Goal: Task Accomplishment & Management: Manage account settings

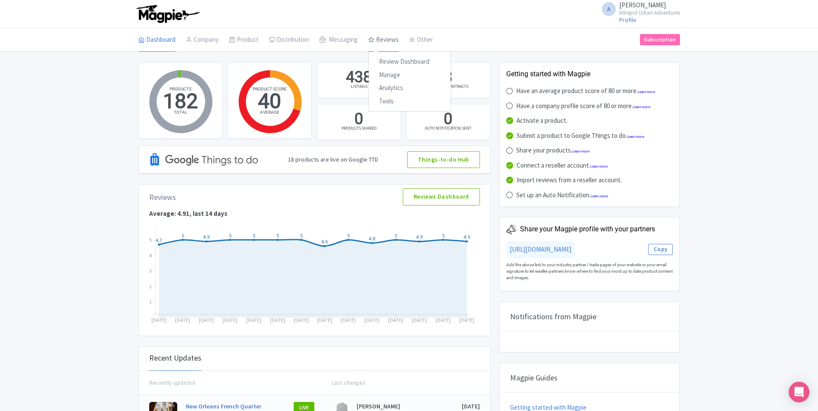
click at [385, 39] on link "Reviews" at bounding box center [383, 40] width 31 height 24
click at [387, 78] on link "Manage" at bounding box center [410, 75] width 82 height 13
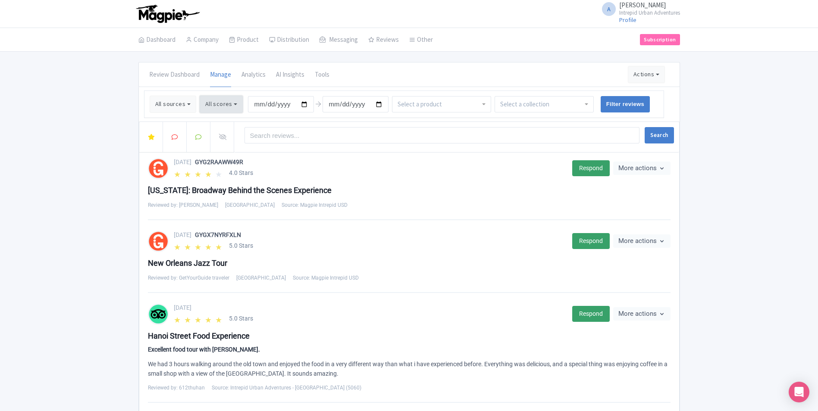
click at [220, 106] on button "All scores" at bounding box center [222, 104] width 44 height 17
click at [216, 126] on label "5 stars" at bounding box center [225, 124] width 18 height 10
click at [216, 124] on input "5 stars" at bounding box center [219, 121] width 6 height 6
checkbox input "false"
click at [216, 138] on label "4 stars" at bounding box center [225, 137] width 18 height 10
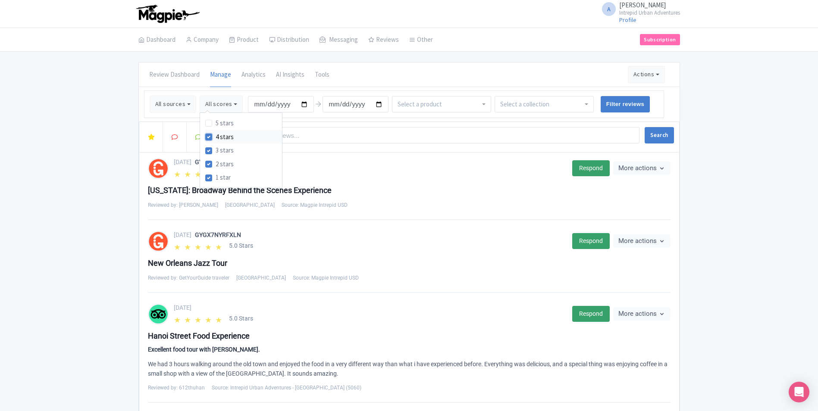
click at [216, 138] on input "4 stars" at bounding box center [219, 135] width 6 height 6
checkbox input "false"
click at [652, 134] on button "Search" at bounding box center [659, 135] width 29 height 16
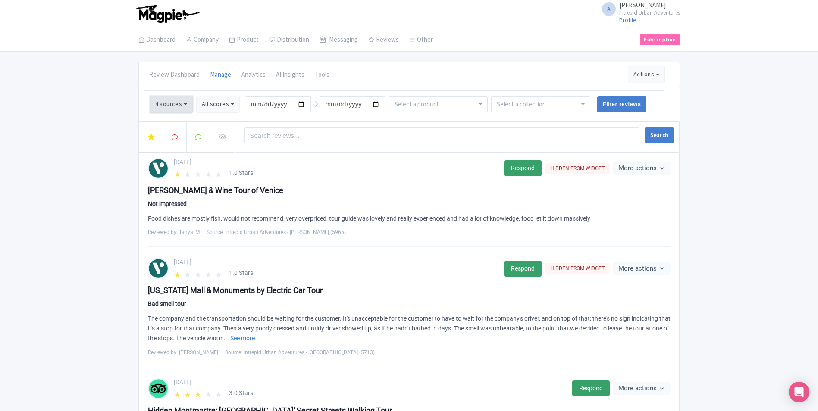
click at [177, 106] on button "4 sources" at bounding box center [171, 104] width 43 height 17
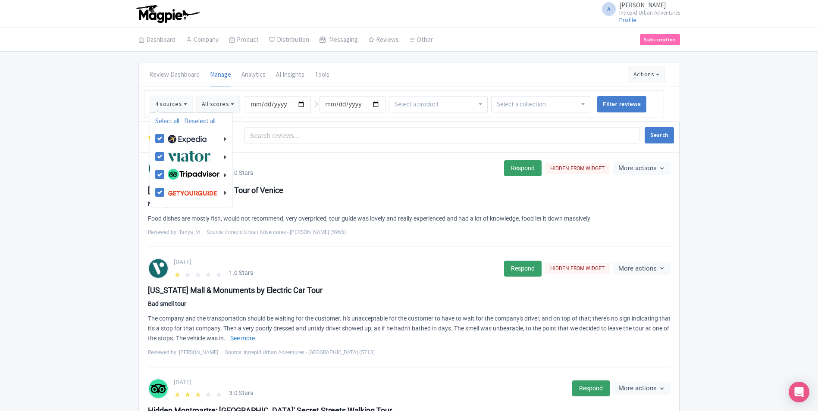
click at [552, 106] on div at bounding box center [540, 104] width 99 height 16
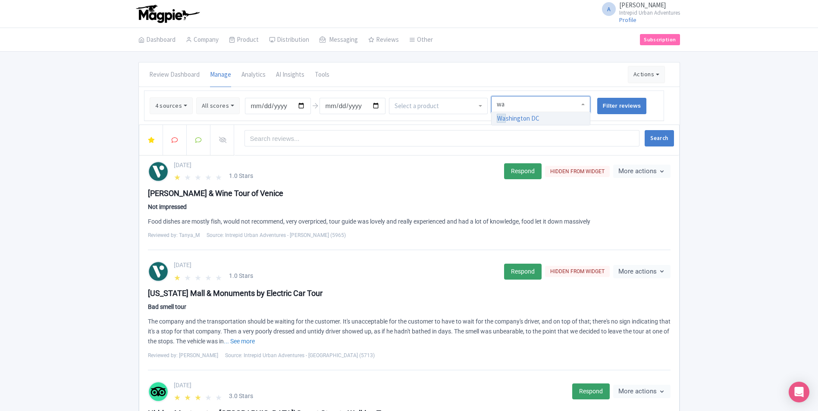
type input "was"
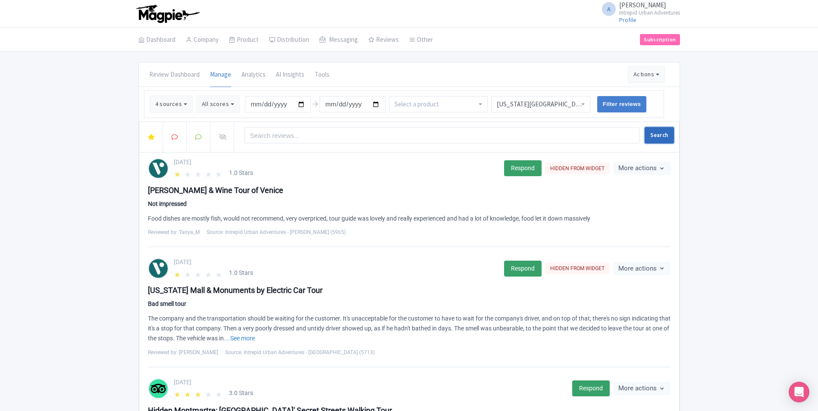
click at [658, 133] on button "Search" at bounding box center [659, 135] width 29 height 16
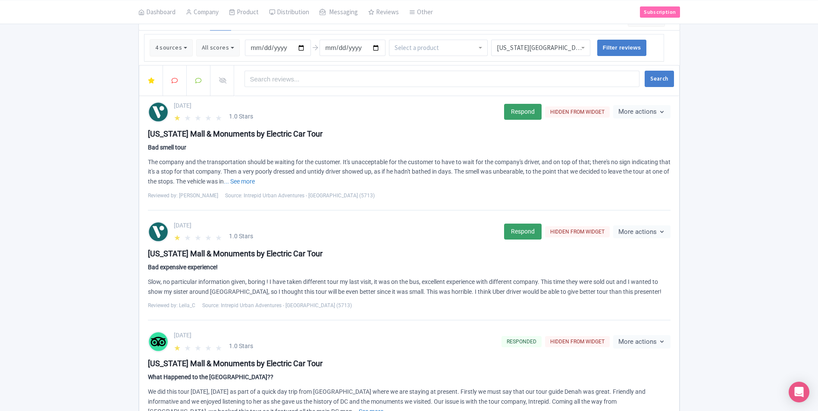
scroll to position [43, 0]
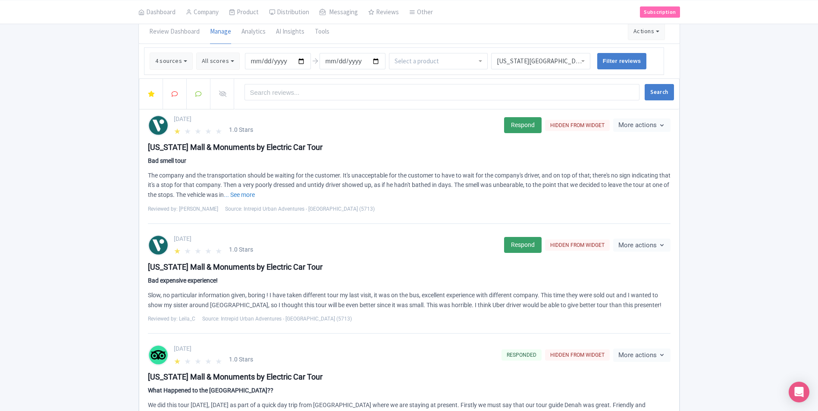
click at [169, 294] on div "Slow, no particular information given, boring ! I have taken different tour my …" at bounding box center [409, 301] width 523 height 20
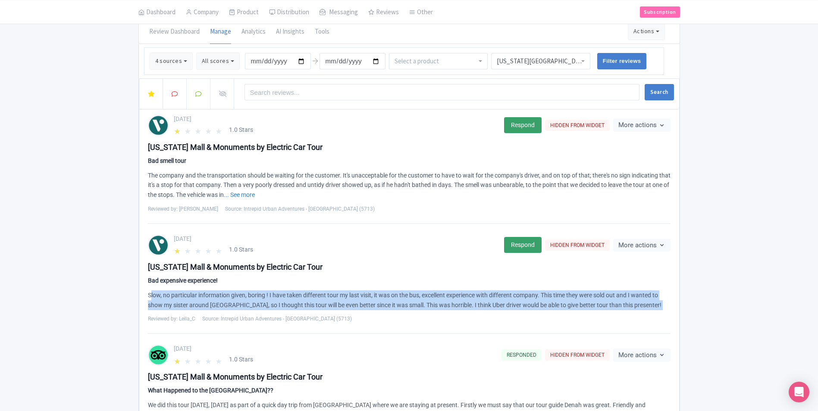
click at [169, 294] on div "Slow, no particular information given, boring ! I have taken different tour my …" at bounding box center [409, 301] width 523 height 20
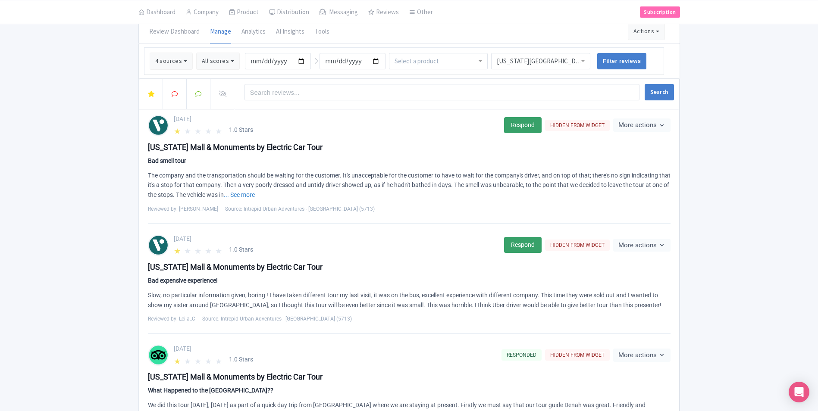
drag, startPoint x: 169, startPoint y: 294, endPoint x: 154, endPoint y: 279, distance: 21.0
click at [154, 279] on div "Bad expensive experience!" at bounding box center [409, 280] width 523 height 9
copy div "Bad expensive experience!"
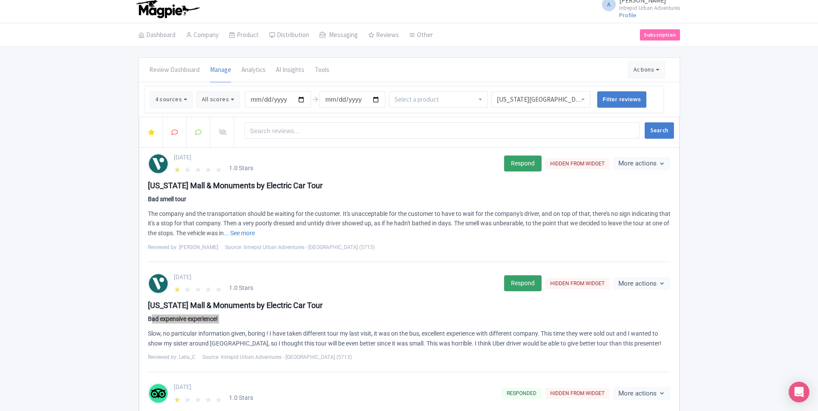
scroll to position [0, 0]
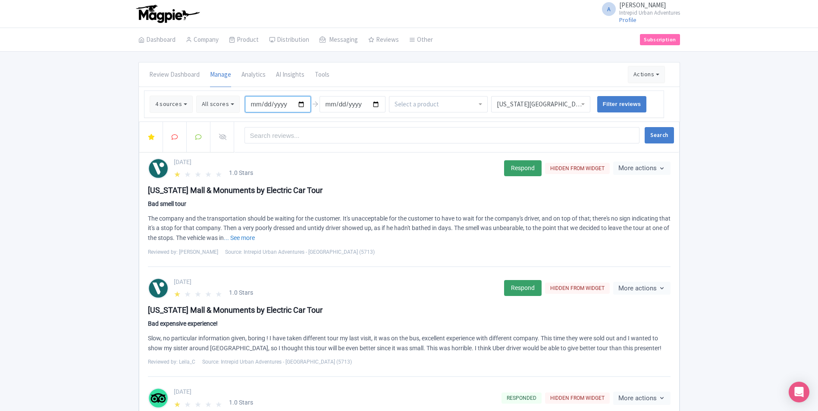
click at [268, 103] on input "[DATE]" at bounding box center [278, 104] width 66 height 16
click at [298, 107] on input "[DATE]" at bounding box center [278, 104] width 66 height 16
type input "2025-08-01"
click at [620, 105] on input "Filter reviews" at bounding box center [622, 104] width 50 height 16
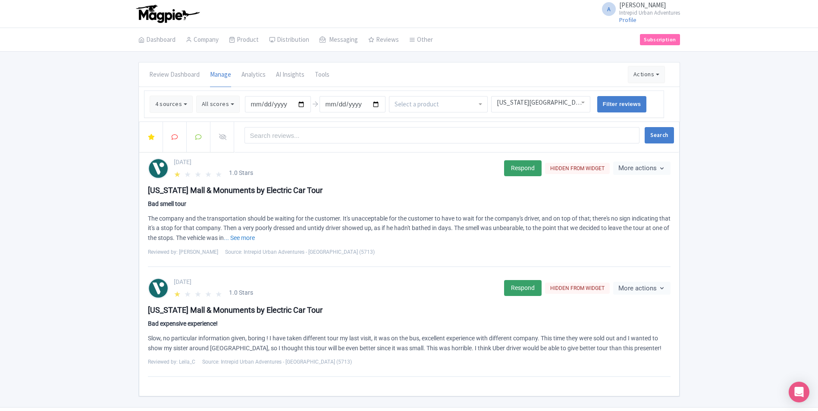
scroll to position [2, 0]
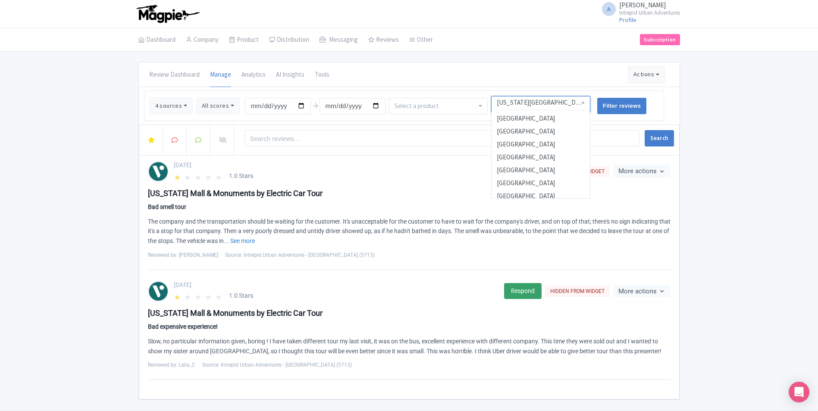
click at [525, 100] on div "[US_STATE][GEOGRAPHIC_DATA]" at bounding box center [541, 103] width 88 height 8
click at [550, 82] on div "Review Dashboard [GEOGRAPHIC_DATA] Analytics AI Insights Tools Actions Import n…" at bounding box center [409, 75] width 541 height 24
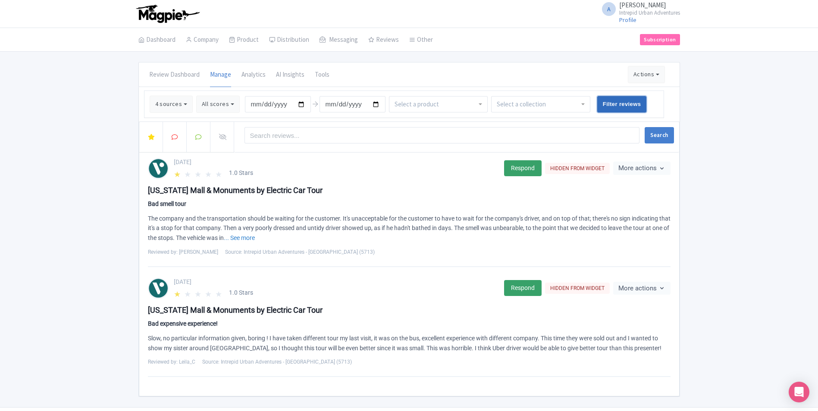
click at [616, 104] on input "Filter reviews" at bounding box center [622, 104] width 50 height 16
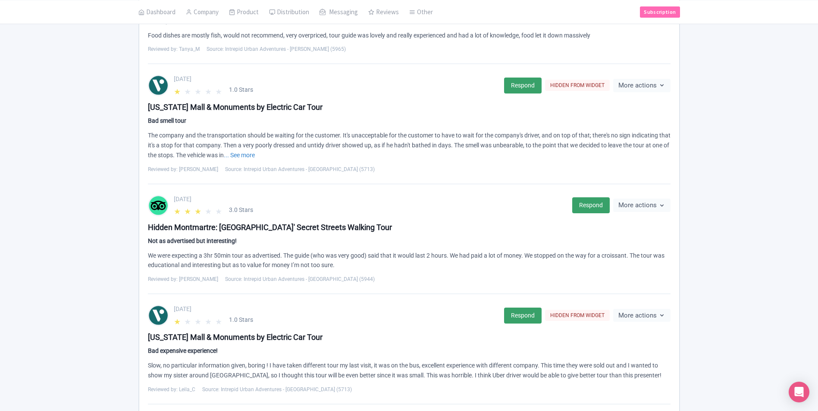
scroll to position [234, 0]
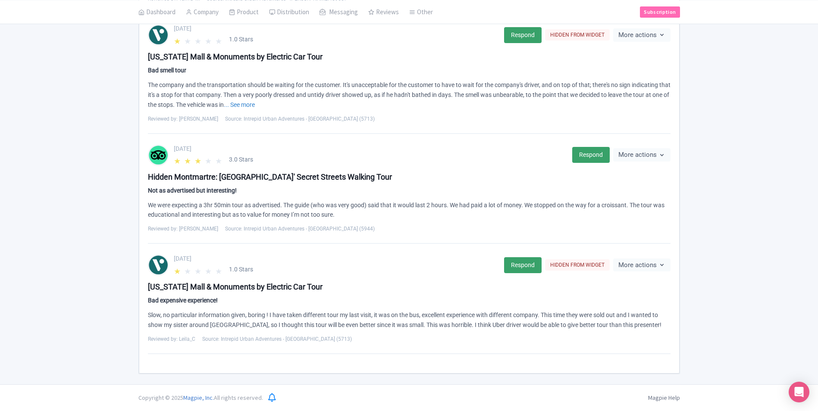
drag, startPoint x: 175, startPoint y: 257, endPoint x: 234, endPoint y: 258, distance: 59.5
click at [234, 258] on div "[DATE]" at bounding box center [336, 258] width 325 height 9
copy div "[DATE]"
click at [195, 286] on div "[US_STATE] Mall & Monuments by Electric Car Tour" at bounding box center [409, 287] width 523 height 12
click at [223, 285] on div "[US_STATE] Mall & Monuments by Electric Car Tour" at bounding box center [409, 287] width 523 height 12
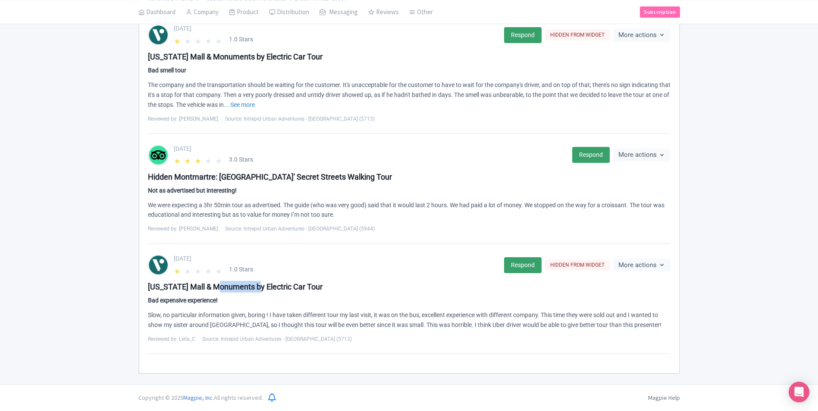
click at [223, 285] on div "[US_STATE] Mall & Monuments by Electric Car Tour" at bounding box center [409, 287] width 523 height 12
copy div "Monuments"
click at [180, 289] on div "[US_STATE] Mall & Monuments by Electric Car Tour" at bounding box center [409, 287] width 523 height 12
click at [180, 289] on div "Washington Mall & Monuments by Electric Car Tour" at bounding box center [409, 287] width 523 height 12
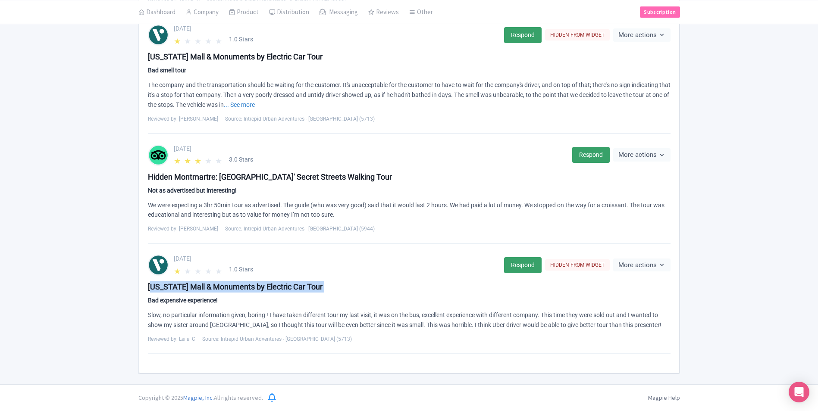
copy div "Washington Mall & Monuments by Electric Car Tour"
drag, startPoint x: 229, startPoint y: 269, endPoint x: 256, endPoint y: 269, distance: 27.2
click at [256, 269] on div "★ ★ ★ ★ ★ 1.0 Stars" at bounding box center [336, 269] width 325 height 9
copy span "1.0 Stars"
drag, startPoint x: 173, startPoint y: 257, endPoint x: 220, endPoint y: 258, distance: 47.5
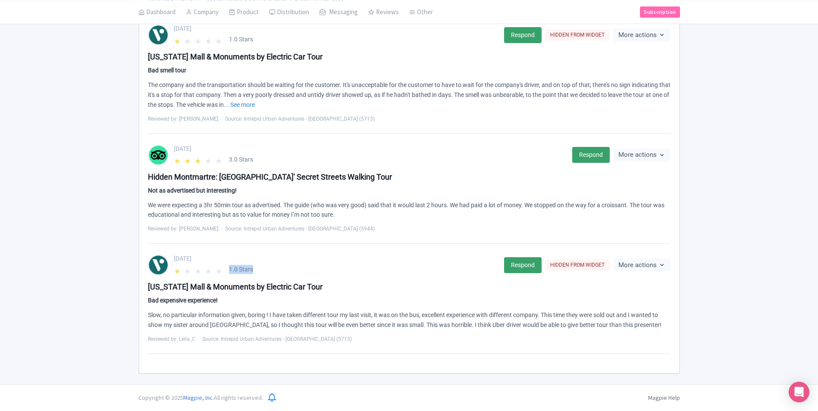
click at [220, 258] on div "August 06, 2025 ★ ★ ★ ★ ★ 1.0 Stars Respond HIDDEN FROM WIDGET More actions Hid…" at bounding box center [409, 265] width 523 height 22
click at [341, 289] on div "[US_STATE] Mall & Monuments by Electric Car Tour" at bounding box center [409, 287] width 523 height 12
click at [180, 312] on div "Slow, no particular information given, boring ! I have taken different tour my …" at bounding box center [409, 321] width 523 height 20
click at [179, 316] on div "Slow, no particular information given, boring ! I have taken different tour my …" at bounding box center [409, 321] width 523 height 20
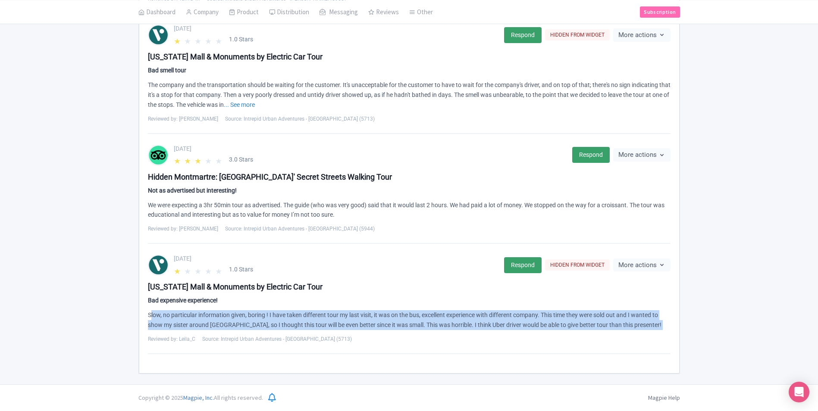
click at [179, 316] on div "Slow, no particular information given, boring ! I have taken different tour my …" at bounding box center [409, 321] width 523 height 20
copy div "Slow, no particular information given, boring ! I have taken different tour my …"
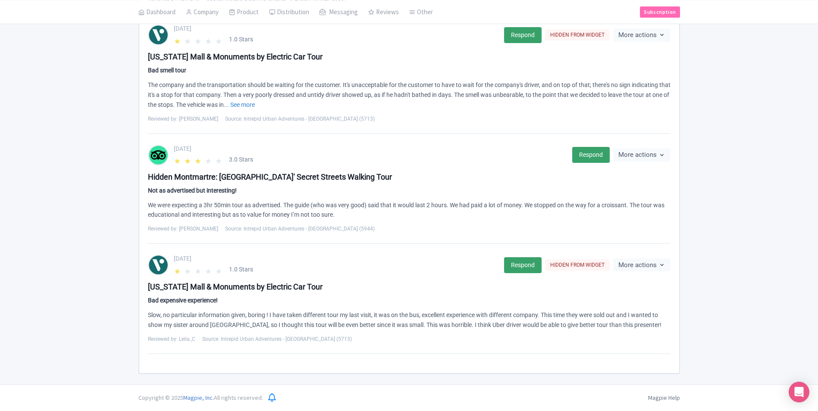
click at [321, 253] on div "August 10, 2025 ★ ★ ★ ★ ★ 1.0 Stars Respond HIDDEN FROM WIDGET More actions Hid…" at bounding box center [409, 139] width 523 height 430
drag, startPoint x: 149, startPoint y: 204, endPoint x: 339, endPoint y: 214, distance: 190.5
click at [339, 214] on div "We were expecting a 3hr 50min tour as advertised. The guide (who was very good)…" at bounding box center [409, 211] width 523 height 20
copy div "We were expecting a 3hr 50min tour as advertised. The guide (who was very good)…"
click at [300, 267] on div "★ ★ ★ ★ ★ 1.0 Stars" at bounding box center [336, 269] width 325 height 9
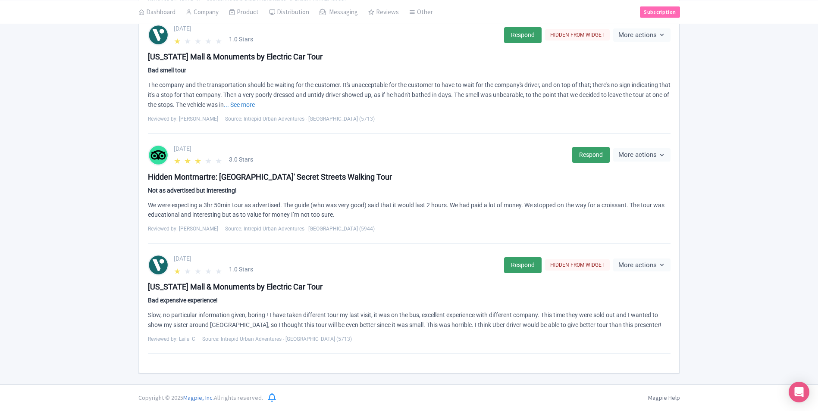
drag, startPoint x: 174, startPoint y: 148, endPoint x: 220, endPoint y: 152, distance: 45.5
click at [220, 152] on div "[DATE]" at bounding box center [370, 148] width 393 height 9
copy div "[DATE]"
click at [162, 175] on div "Hidden Montmartre: Paris' Secret Streets Walking Tour" at bounding box center [409, 177] width 523 height 12
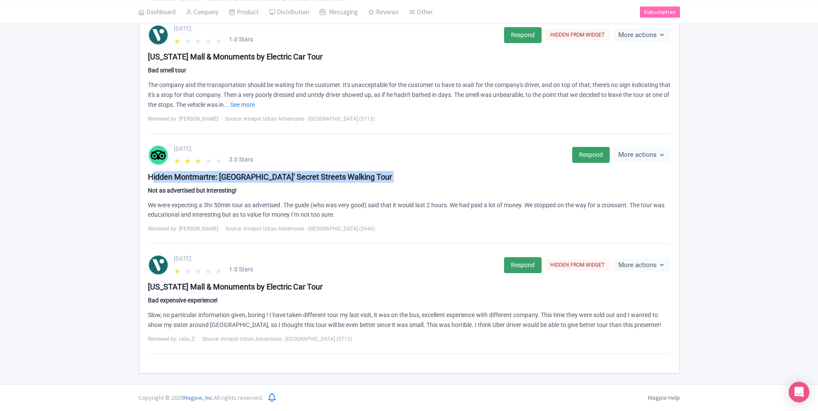
click at [162, 176] on div "Hidden Montmartre: Paris' Secret Streets Walking Tour" at bounding box center [409, 177] width 523 height 12
copy div "Hidden Montmartre: Paris' Secret Streets Walking Tour"
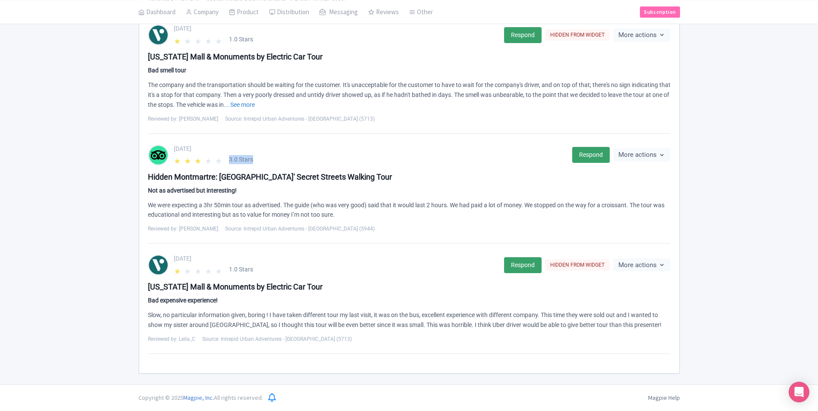
drag, startPoint x: 229, startPoint y: 159, endPoint x: 256, endPoint y: 159, distance: 27.2
click at [256, 159] on div "★ ★ ★ ★ ★ 3.0 Stars" at bounding box center [370, 159] width 393 height 9
copy span "3.0 Stars"
drag, startPoint x: 204, startPoint y: 206, endPoint x: 383, endPoint y: 213, distance: 178.3
click at [443, 213] on div "We were expecting a 3hr 50min tour as advertised. The guide (who was very good)…" at bounding box center [409, 211] width 523 height 20
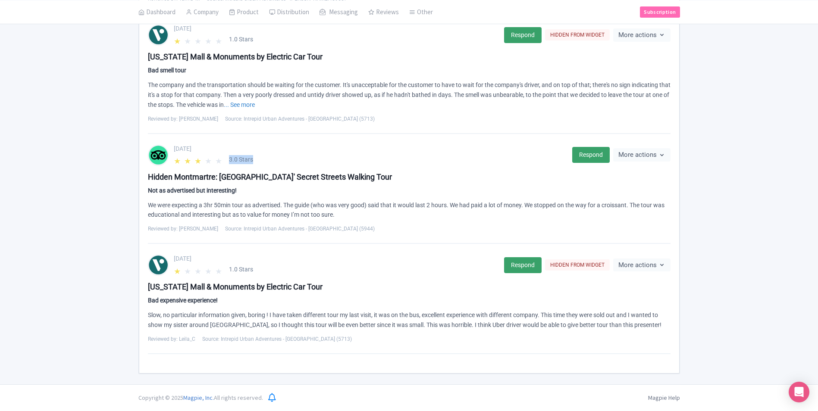
click at [219, 205] on div "We were expecting a 3hr 50min tour as advertised. The guide (who was very good)…" at bounding box center [409, 211] width 523 height 20
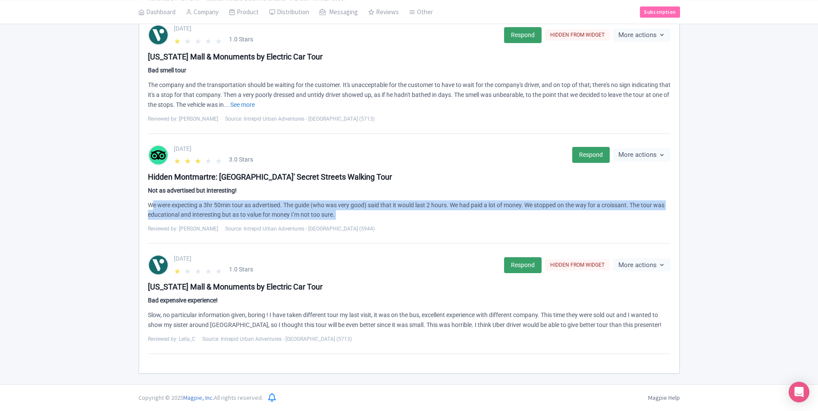
click at [219, 205] on div "We were expecting a 3hr 50min tour as advertised. The guide (who was very good)…" at bounding box center [409, 211] width 523 height 20
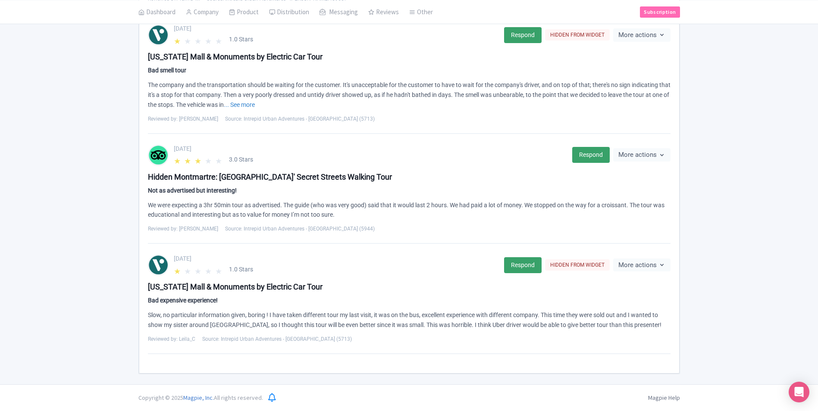
click at [273, 174] on div "Hidden Montmartre: Paris' Secret Streets Walking Tour" at bounding box center [409, 177] width 523 height 12
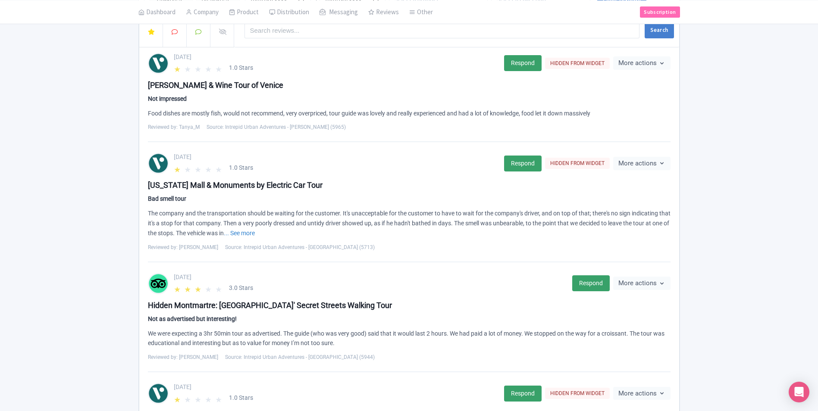
scroll to position [104, 0]
click at [187, 184] on div "[US_STATE] Mall & Monuments by Electric Car Tour" at bounding box center [409, 186] width 523 height 12
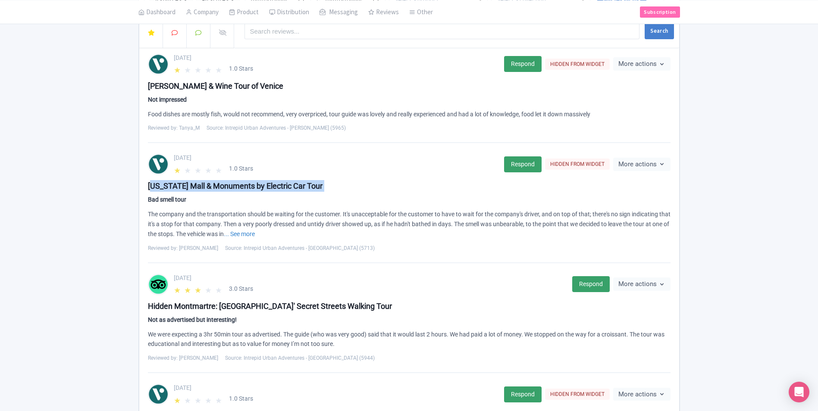
click at [187, 184] on div "[US_STATE] Mall & Monuments by Electric Car Tour" at bounding box center [409, 186] width 523 height 12
copy div "[US_STATE] Mall & Monuments by Electric Car Tour"
drag, startPoint x: 172, startPoint y: 156, endPoint x: 222, endPoint y: 157, distance: 49.6
click at [222, 157] on div "August 08, 2025 ★ ★ ★ ★ ★ 1.0 Stars Respond HIDDEN FROM WIDGET More actions Hid…" at bounding box center [409, 165] width 523 height 22
drag, startPoint x: 229, startPoint y: 166, endPoint x: 257, endPoint y: 167, distance: 27.6
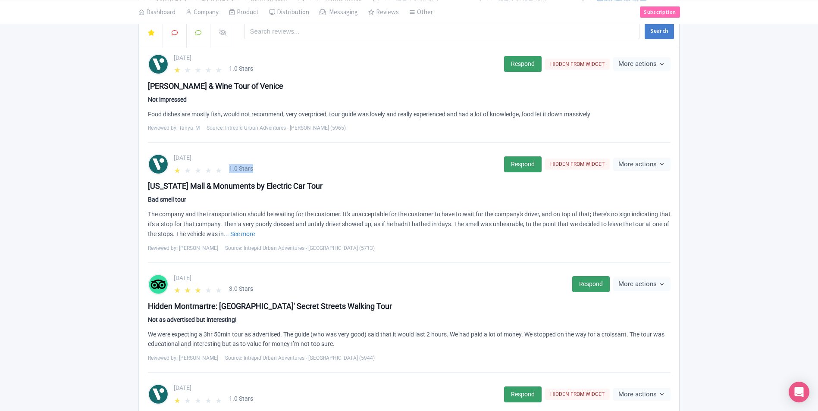
click at [257, 167] on div "★ ★ ★ ★ ★ 1.0 Stars" at bounding box center [336, 168] width 325 height 9
click at [213, 217] on div "The company and the transportation should be waiting for the customer. It's una…" at bounding box center [409, 224] width 523 height 29
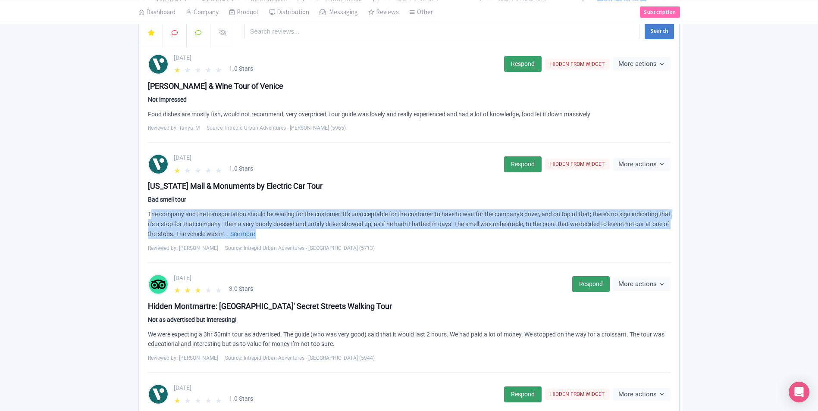
click at [213, 217] on div "The company and the transportation should be waiting for the customer. It's una…" at bounding box center [409, 224] width 523 height 29
drag, startPoint x: 213, startPoint y: 217, endPoint x: 258, endPoint y: 232, distance: 48.1
click at [255, 232] on link "... See more" at bounding box center [239, 234] width 31 height 7
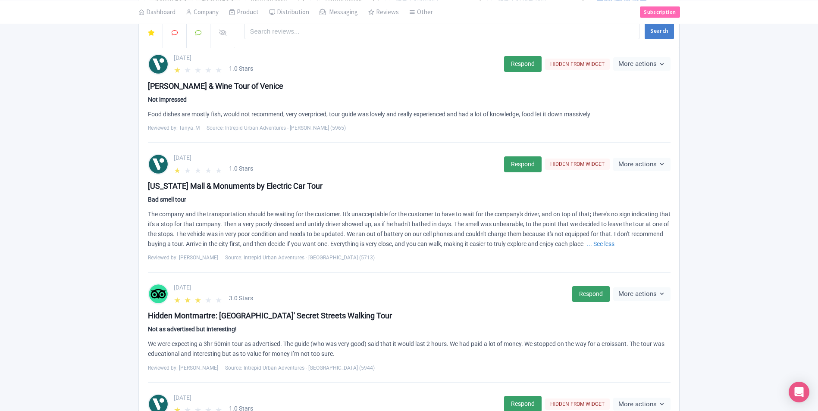
click at [304, 164] on div "August 08, 2025 ★ ★ ★ ★ ★ 1.0 Stars" at bounding box center [336, 165] width 325 height 22
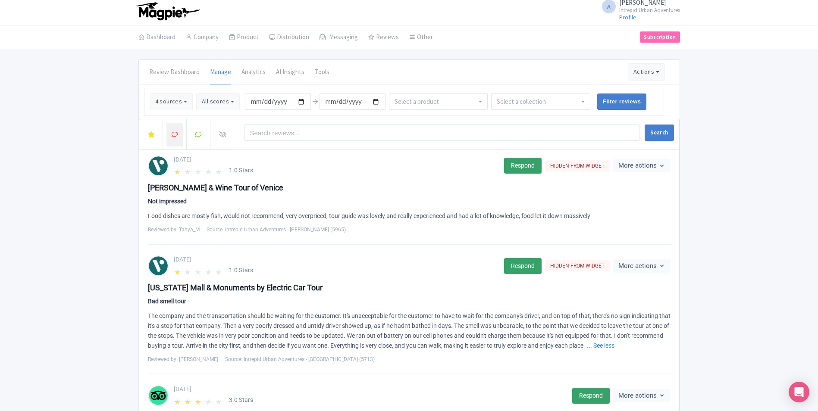
scroll to position [0, 0]
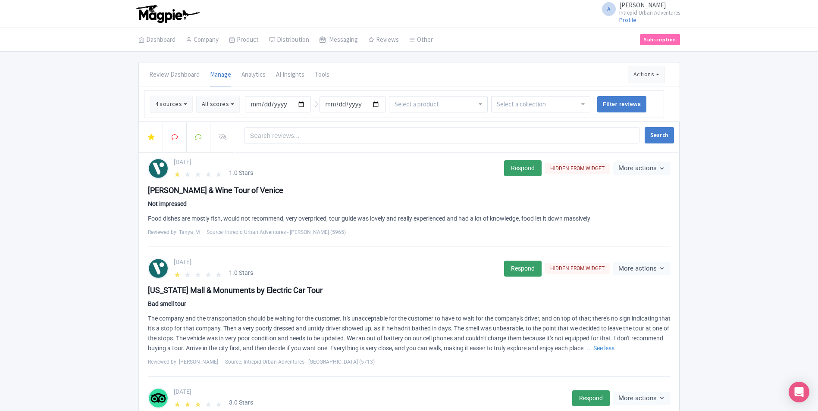
drag, startPoint x: 173, startPoint y: 162, endPoint x: 221, endPoint y: 163, distance: 48.3
click at [221, 163] on div "August 10, 2025 ★ ★ ★ ★ ★ 1.0 Stars Respond HIDDEN FROM WIDGET More actions Hid…" at bounding box center [409, 169] width 523 height 22
drag, startPoint x: 357, startPoint y: 172, endPoint x: 283, endPoint y: 175, distance: 73.8
click at [357, 172] on div "★ ★ ★ ★ ★ 1.0 Stars" at bounding box center [336, 173] width 325 height 9
drag, startPoint x: 228, startPoint y: 171, endPoint x: 274, endPoint y: 173, distance: 46.2
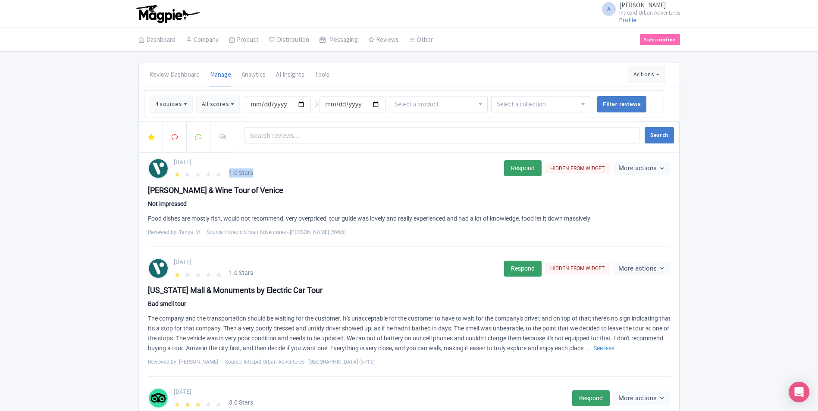
click at [274, 173] on div "★ ★ ★ ★ ★ 1.0 Stars" at bounding box center [336, 173] width 325 height 9
click at [185, 192] on div "Cicchetti & Wine Tour of Venice" at bounding box center [409, 191] width 523 height 12
click at [257, 317] on span "The company and the transportation should be waiting for the customer. It's una…" at bounding box center [409, 333] width 523 height 36
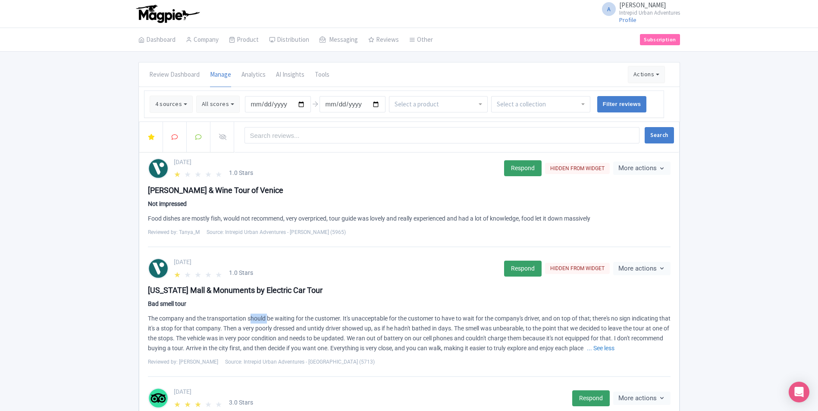
click at [257, 317] on span "The company and the transportation should be waiting for the customer. It's una…" at bounding box center [409, 333] width 523 height 36
drag, startPoint x: 257, startPoint y: 317, endPoint x: 234, endPoint y: 217, distance: 103.5
click at [234, 217] on div "Food dishes are mostly fish, would not recommend, very overpriced, tour guide w…" at bounding box center [409, 219] width 523 height 10
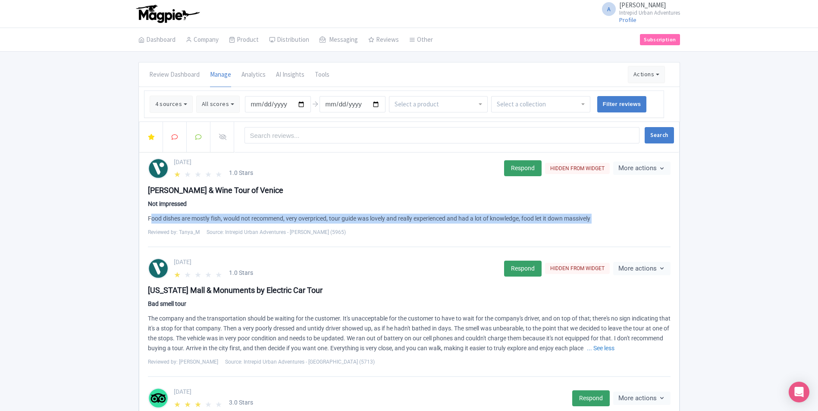
click at [234, 217] on div "Food dishes are mostly fish, would not recommend, very overpriced, tour guide w…" at bounding box center [409, 219] width 523 height 10
